Goal: Task Accomplishment & Management: Complete application form

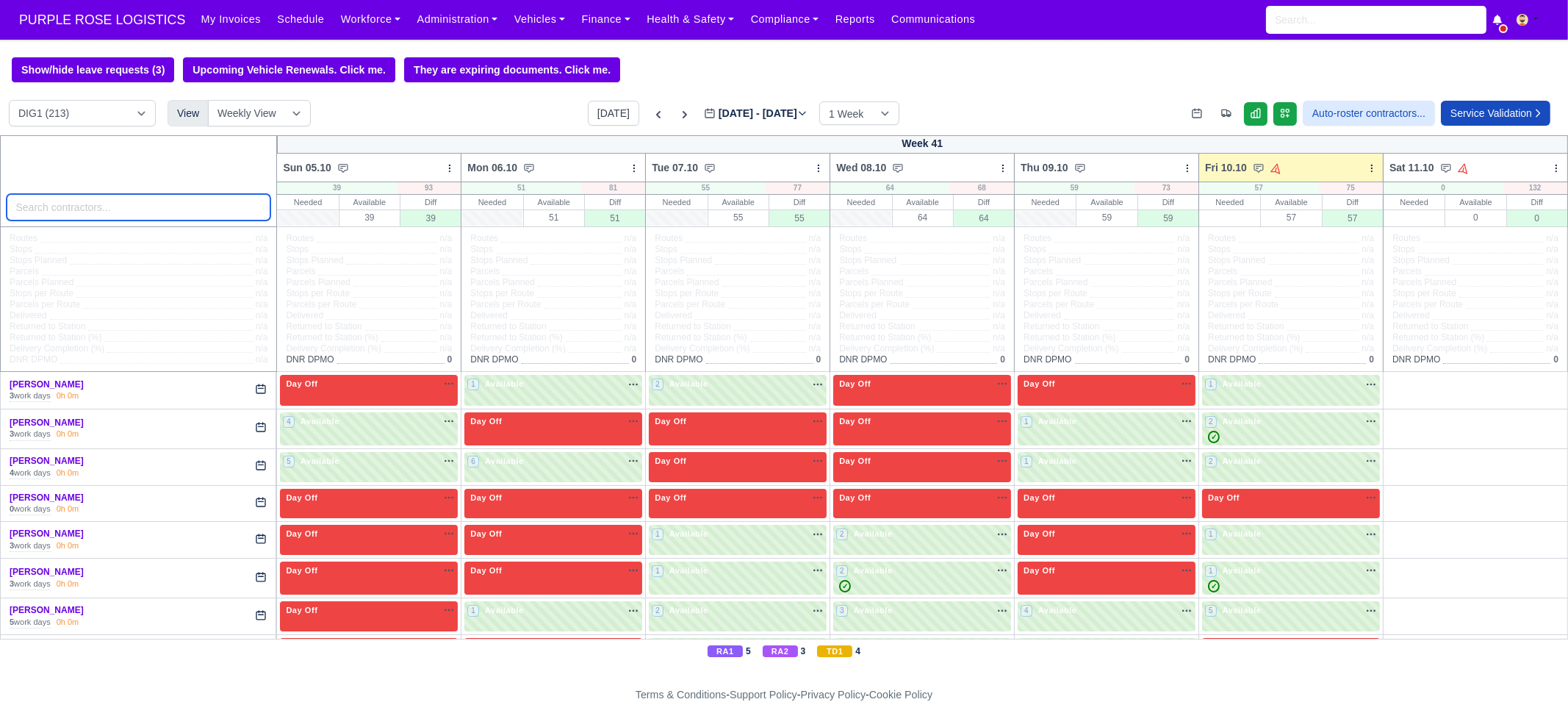
click at [159, 217] on input "search" at bounding box center [139, 207] width 264 height 27
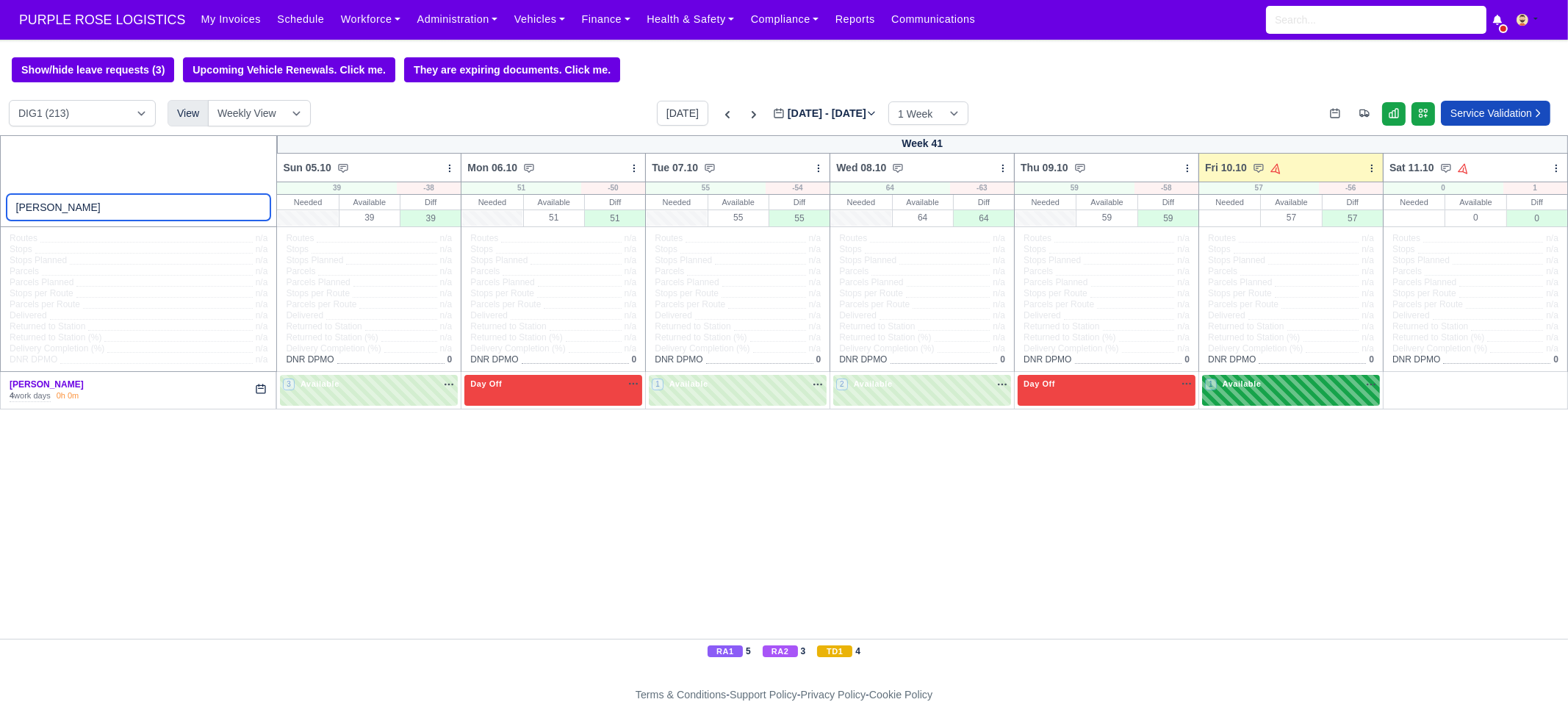
type input "[PERSON_NAME]"
click at [1253, 387] on span "Available" at bounding box center [1242, 384] width 45 height 11
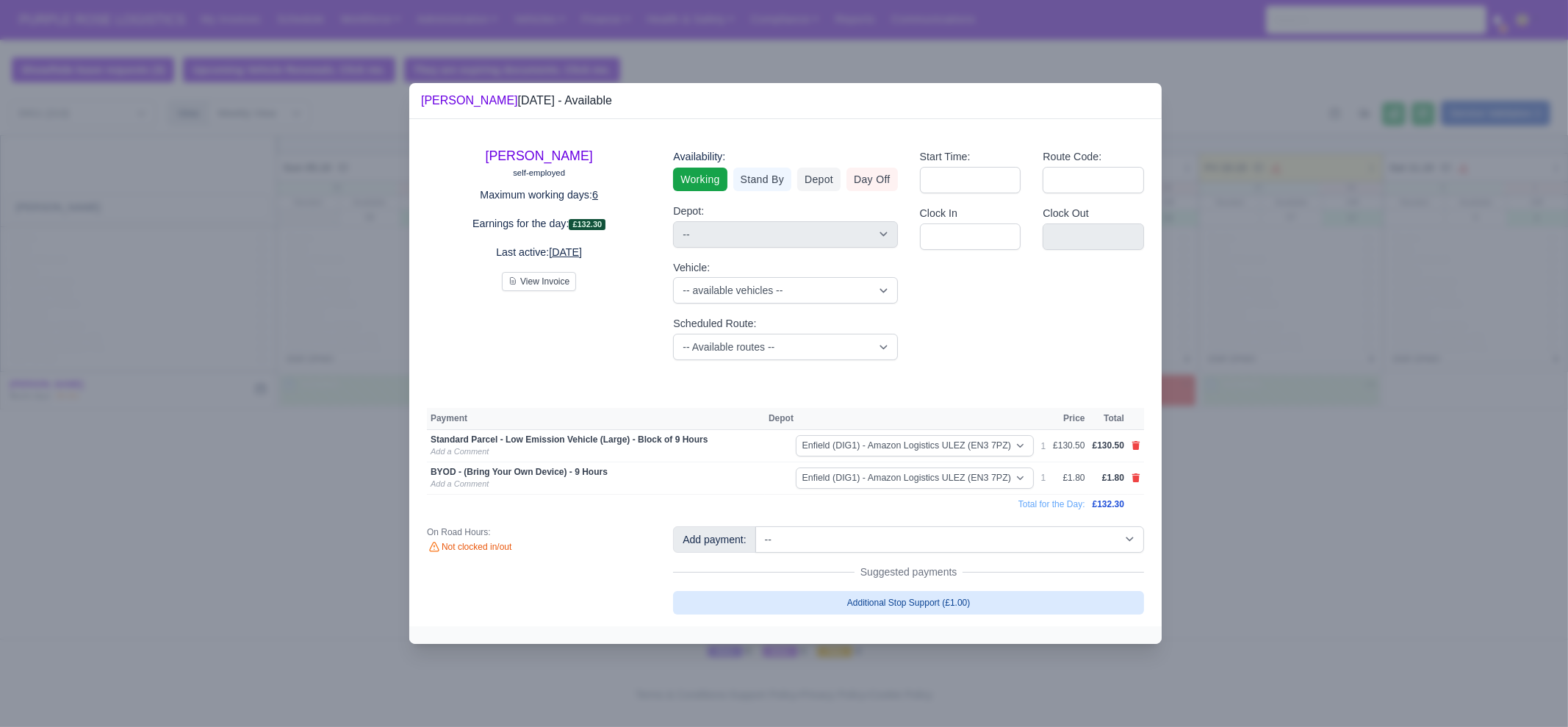
click at [1000, 581] on link "Additional Stop Support (£1.00)" at bounding box center [909, 603] width 471 height 24
select select "1"
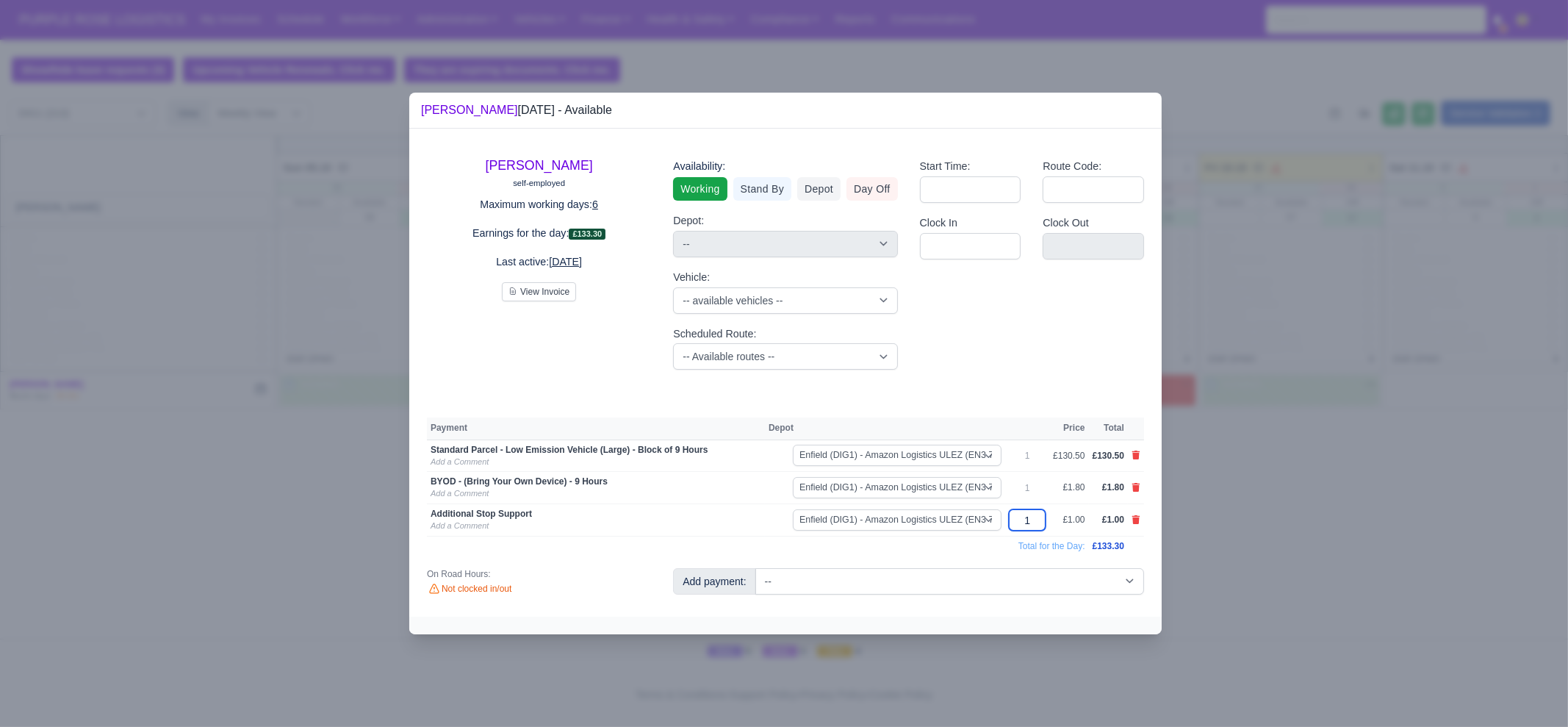
click at [1042, 522] on input "1" at bounding box center [1027, 520] width 36 height 21
type input "15"
click at [865, 553] on td "Total for the Day:" at bounding box center [758, 546] width 662 height 20
click at [467, 530] on link "Add a Comment" at bounding box center [459, 525] width 58 height 9
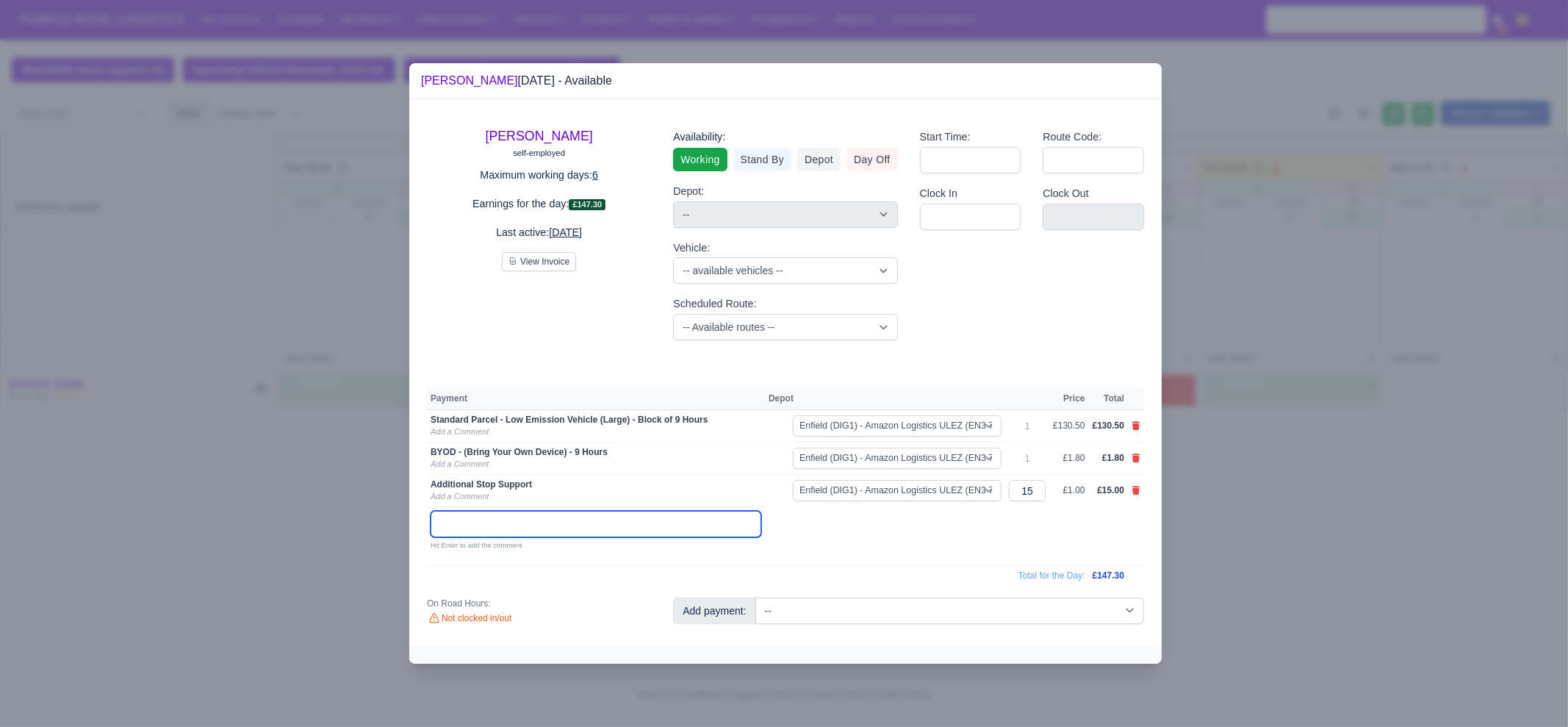
click at [468, 530] on input "text" at bounding box center [596, 524] width 330 height 27
type input "fuel"
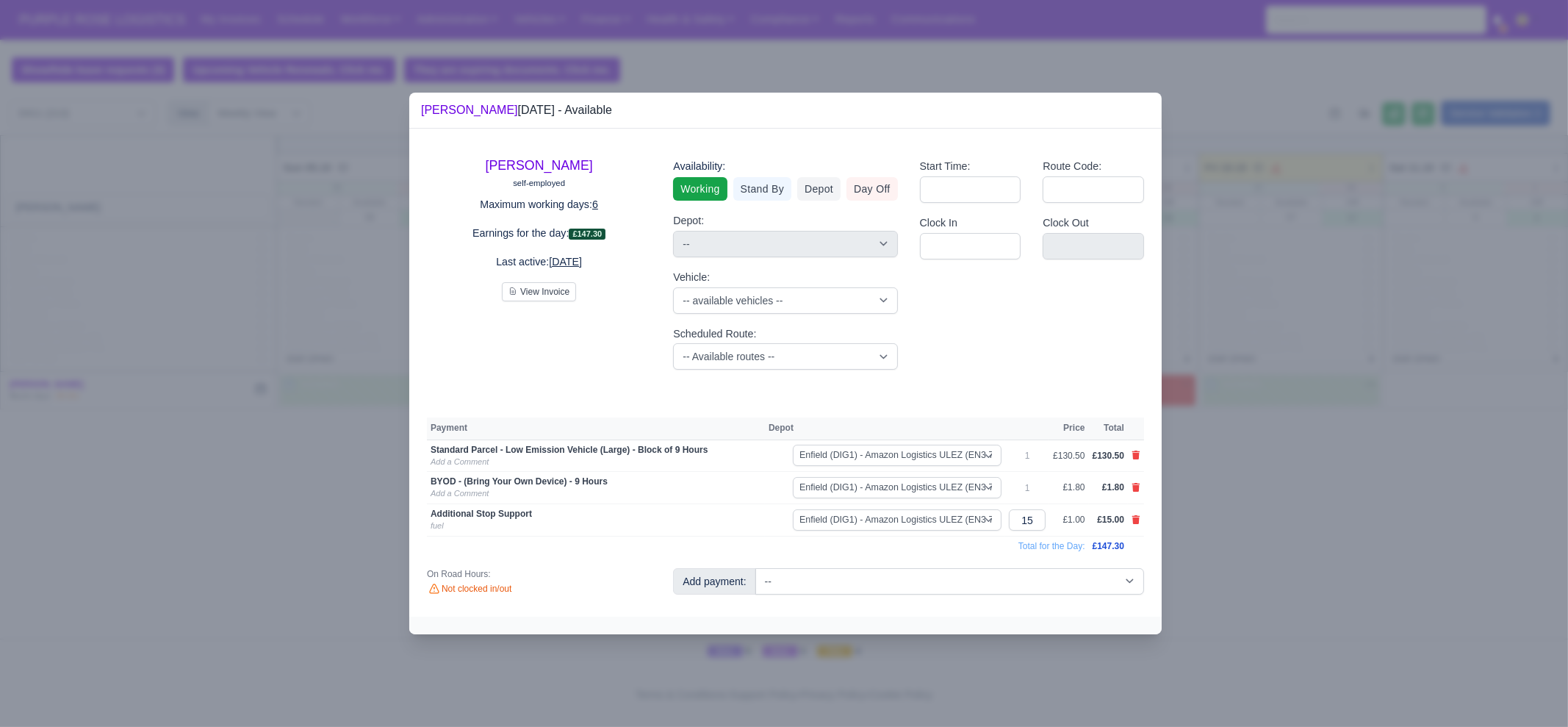
click at [1244, 547] on div at bounding box center [784, 363] width 1568 height 727
